Goal: Find contact information: Find contact information

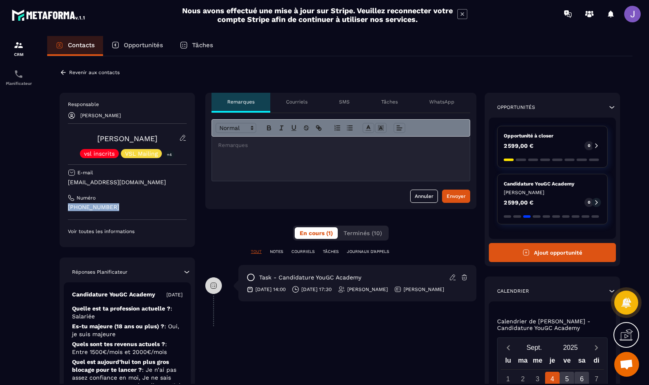
drag, startPoint x: 121, startPoint y: 210, endPoint x: 65, endPoint y: 205, distance: 56.5
click at [65, 205] on div "Responsable [PERSON_NAME] [PERSON_NAME] vsl inscrits VSL Mailing +4 E-mail [EMA…" at bounding box center [127, 170] width 135 height 154
copy p "[PHONE_NUMBER]"
click at [100, 241] on div "Responsable [PERSON_NAME] [PERSON_NAME] vsl inscrits VSL Mailing +4 E-mail [EMA…" at bounding box center [127, 170] width 135 height 154
click at [96, 44] on div "Contacts" at bounding box center [75, 46] width 56 height 20
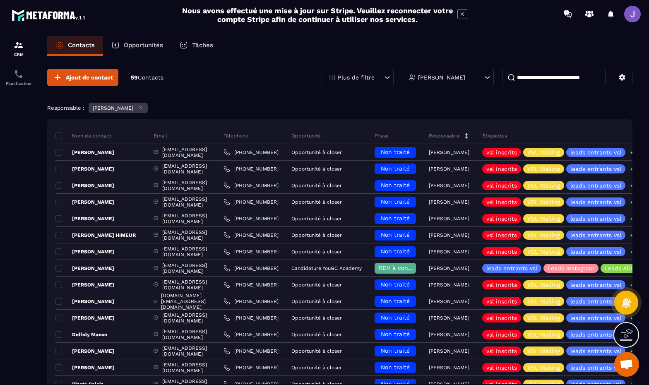
click at [541, 80] on input at bounding box center [554, 77] width 104 height 17
type input "******"
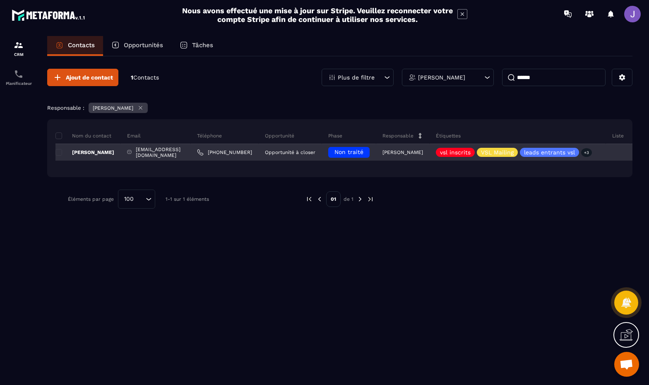
click at [98, 155] on p "[PERSON_NAME]" at bounding box center [84, 152] width 59 height 7
